Goal: Information Seeking & Learning: Learn about a topic

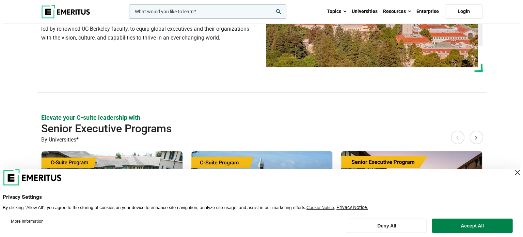
scroll to position [75, 0]
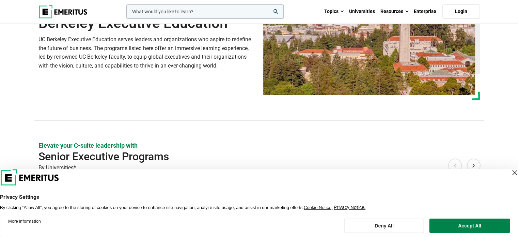
click at [197, 11] on input "woocommerce-product-search-field-0" at bounding box center [204, 11] width 157 height 14
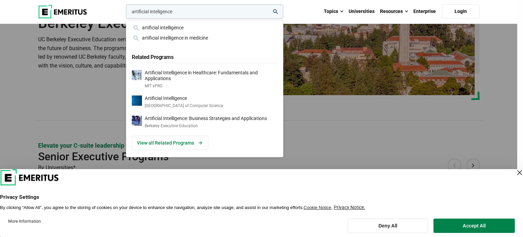
type input "artificial inteligence"
click at [125, 13] on button "search" at bounding box center [125, 13] width 0 height 0
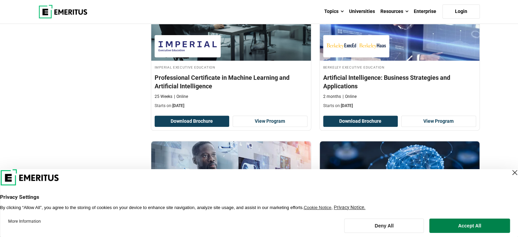
scroll to position [281, 0]
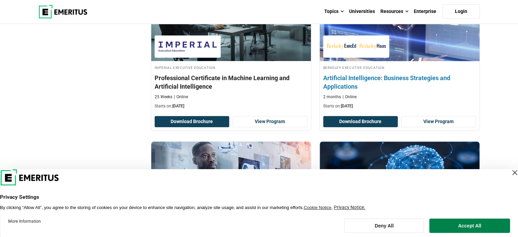
click at [393, 76] on h4 "Artificial Intelligence: Business Strategies and Applications" at bounding box center [399, 82] width 153 height 17
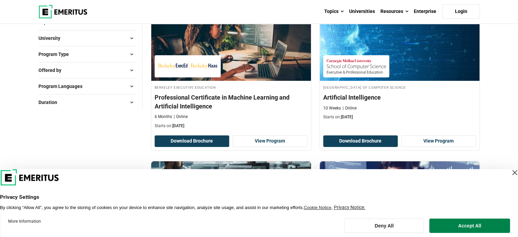
scroll to position [111, 0]
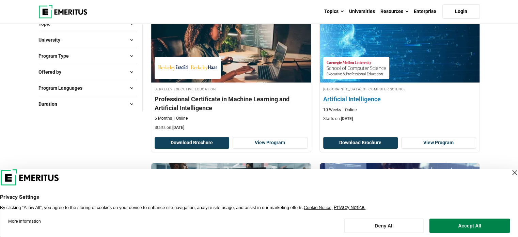
click at [345, 101] on h4 "Artificial Intelligence" at bounding box center [399, 99] width 153 height 9
